Goal: Check status

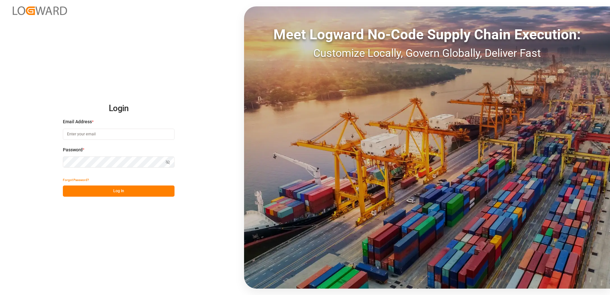
click at [129, 135] on input at bounding box center [119, 134] width 112 height 11
type input "[PERSON_NAME][EMAIL_ADDRESS][PERSON_NAME][DOMAIN_NAME]"
click at [99, 188] on button "Log In" at bounding box center [119, 190] width 112 height 11
click at [167, 162] on icon "button" at bounding box center [168, 162] width 4 height 4
click at [128, 192] on button "Log In" at bounding box center [119, 190] width 112 height 11
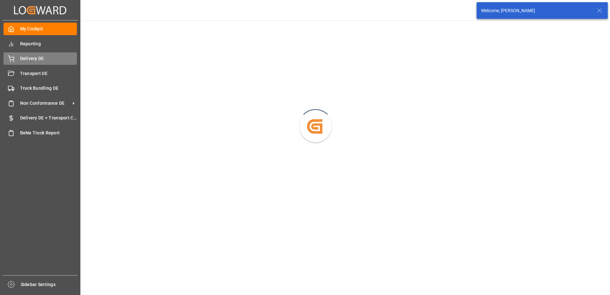
click at [36, 63] on div "Delivery DE Delivery DE" at bounding box center [40, 58] width 73 height 12
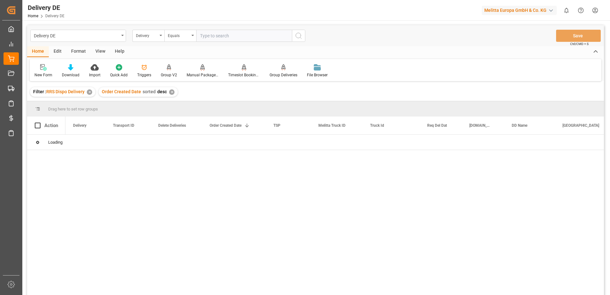
click at [232, 37] on input "text" at bounding box center [244, 36] width 96 height 12
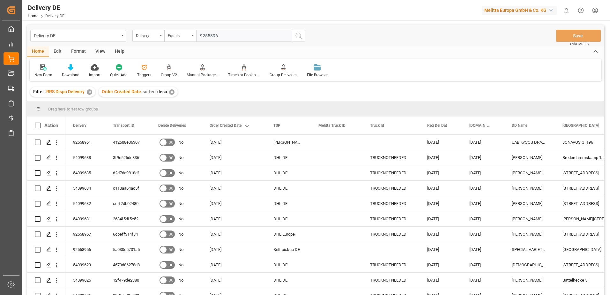
type input "92558961"
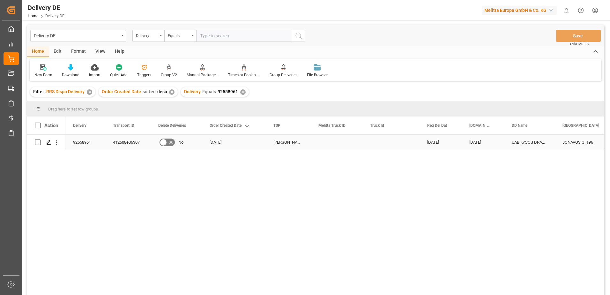
click at [86, 142] on div "92558961" at bounding box center [85, 142] width 40 height 15
click at [122, 147] on div "412608e06307" at bounding box center [127, 142] width 45 height 15
click at [75, 144] on div "92558961" at bounding box center [85, 142] width 40 height 15
click at [127, 142] on div "412608e06307" at bounding box center [127, 142] width 45 height 15
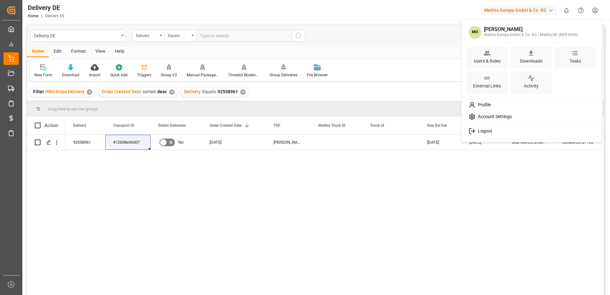
click at [596, 11] on html "Created by potrace 1.15, written by [PERSON_NAME] [DATE]-[DATE] Created by potr…" at bounding box center [305, 147] width 610 height 295
click at [480, 131] on span "Logout" at bounding box center [484, 131] width 17 height 6
